Goal: Task Accomplishment & Management: Complete application form

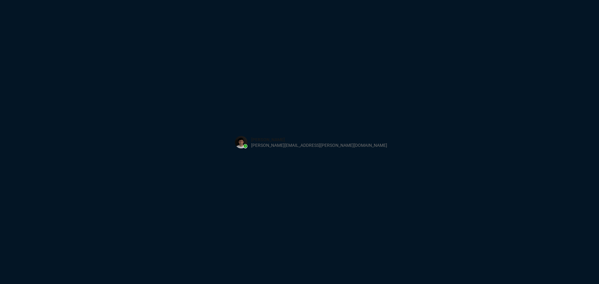
click at [290, 139] on button at bounding box center [311, 142] width 163 height 19
click at [293, 90] on div "Sign in with Microsoft" at bounding box center [299, 142] width 599 height 284
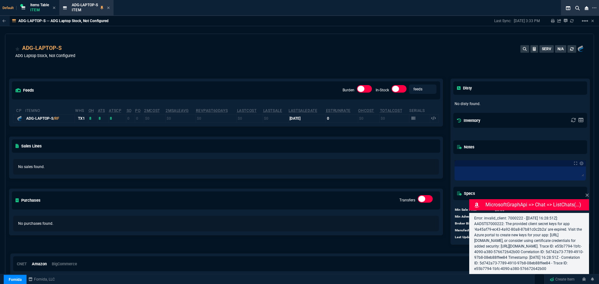
select select "13: HEFN"
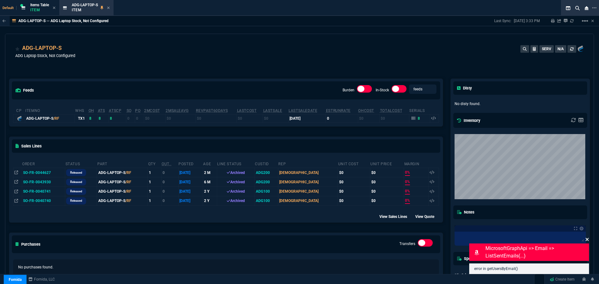
click at [588, 239] on icon at bounding box center [587, 239] width 3 height 3
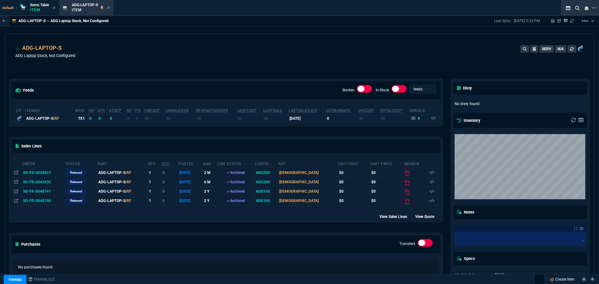
click at [568, 280] on link "Create Item" at bounding box center [562, 279] width 30 height 9
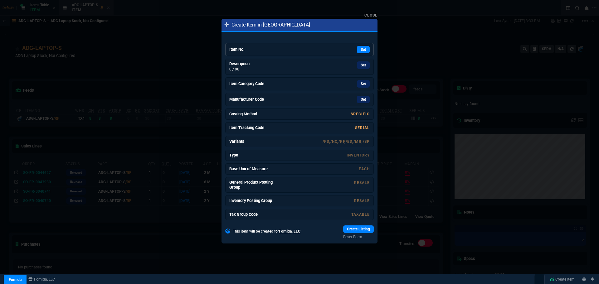
click at [298, 46] on div "Set" at bounding box center [323, 49] width 94 height 7
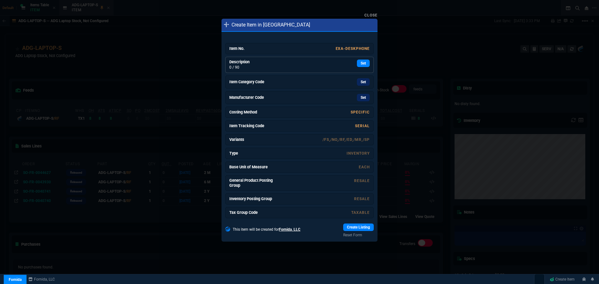
click at [296, 63] on div "Set" at bounding box center [323, 63] width 94 height 7
click at [338, 81] on div "Set" at bounding box center [323, 81] width 94 height 7
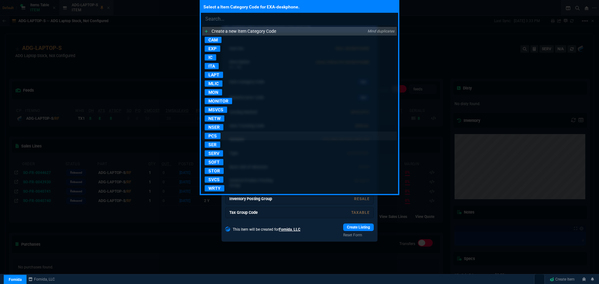
click at [218, 136] on p "PCS" at bounding box center [213, 136] width 16 height 6
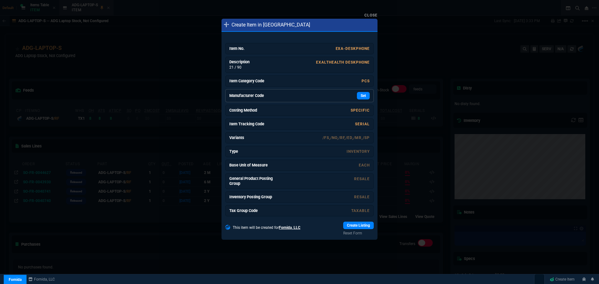
click at [338, 97] on div "Set" at bounding box center [323, 95] width 94 height 7
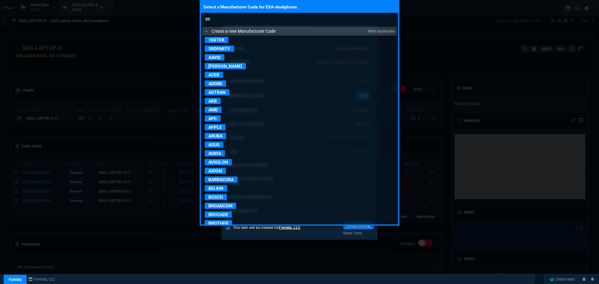
type input "e"
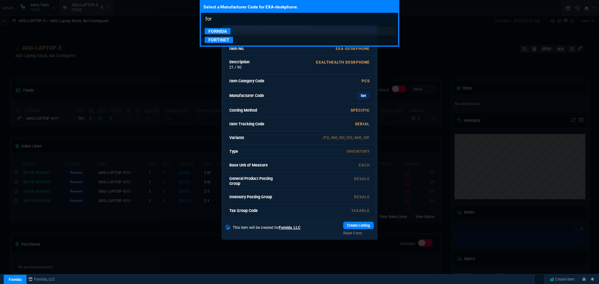
type input "for"
click at [223, 31] on p "FORNIDA" at bounding box center [218, 31] width 26 height 6
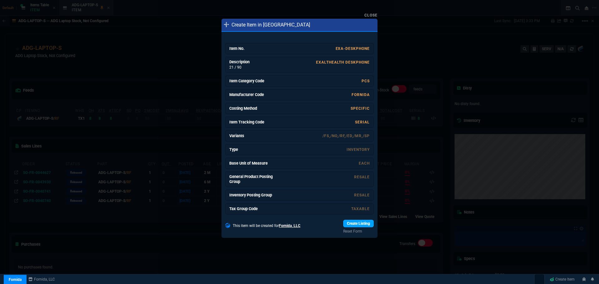
click at [345, 226] on link "Create Listing" at bounding box center [358, 223] width 31 height 7
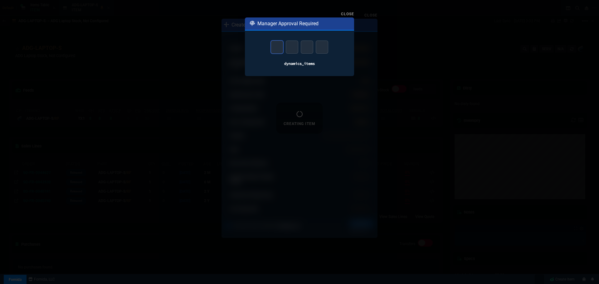
click at [276, 50] on input "text" at bounding box center [277, 47] width 12 height 13
type input "9"
type input "8"
type input "5"
type input "7"
